Goal: Browse casually

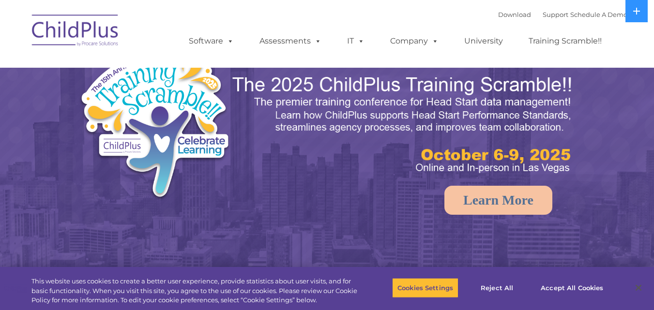
select select "MEDIUM"
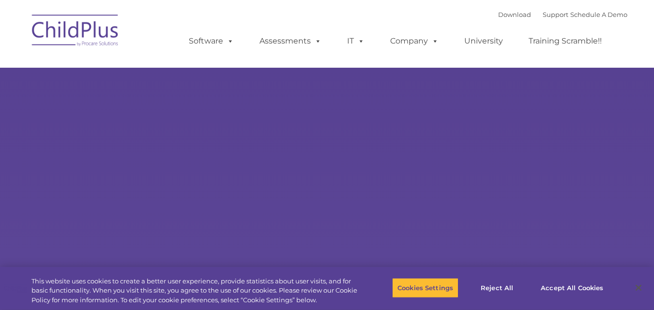
type input ""
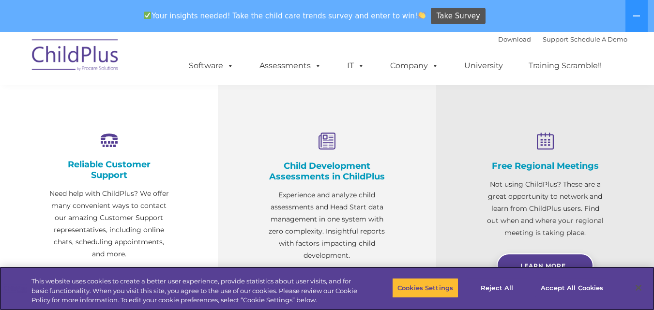
select select "MEDIUM"
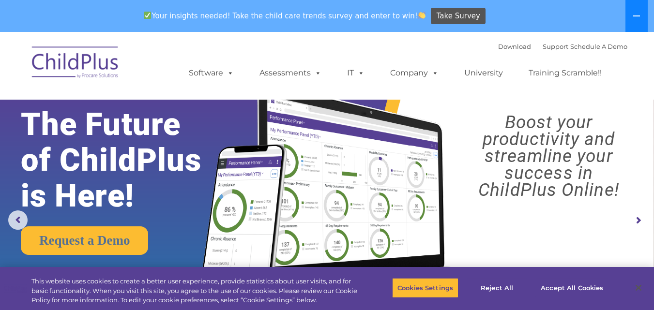
click at [632, 12] on button at bounding box center [636, 16] width 22 height 32
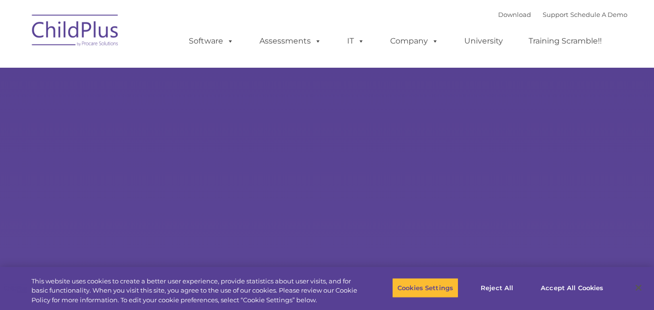
type input ""
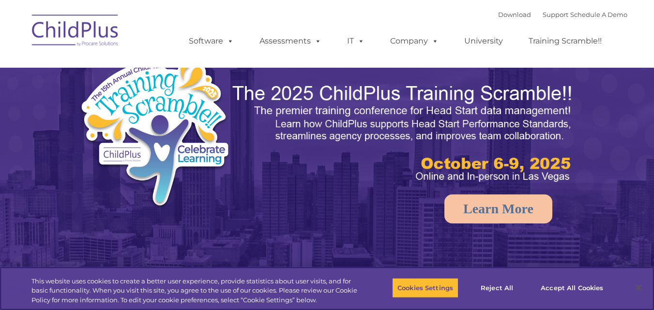
select select "MEDIUM"
